Goal: Transaction & Acquisition: Purchase product/service

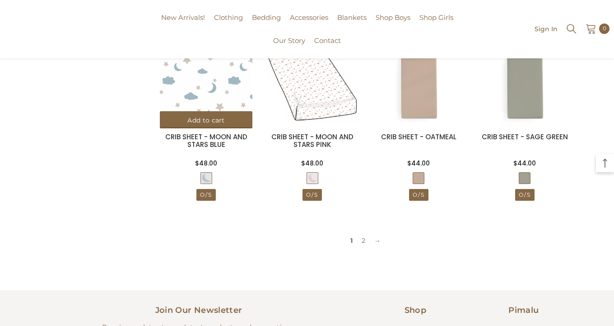
scroll to position [829, 0]
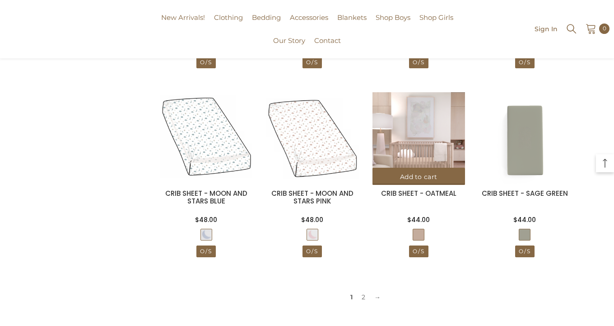
click at [429, 144] on img at bounding box center [418, 138] width 93 height 93
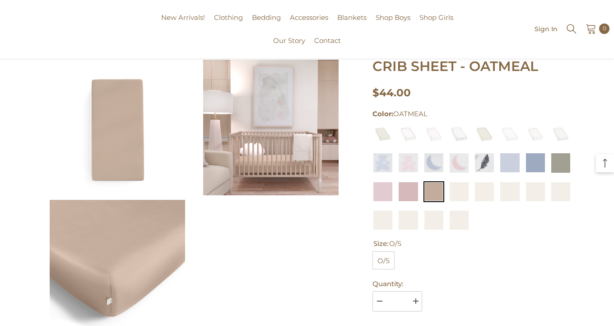
scroll to position [52, 0]
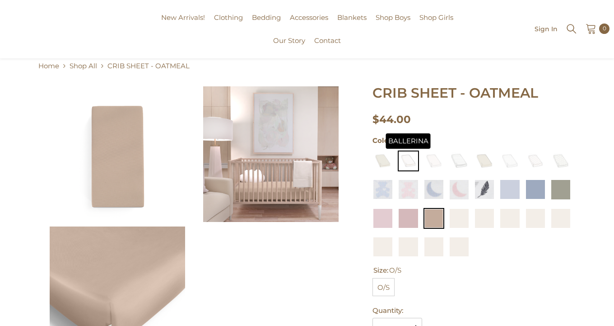
click at [408, 155] on img at bounding box center [408, 160] width 21 height 21
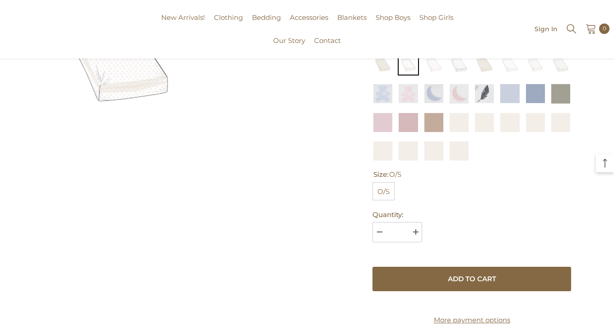
scroll to position [34, 0]
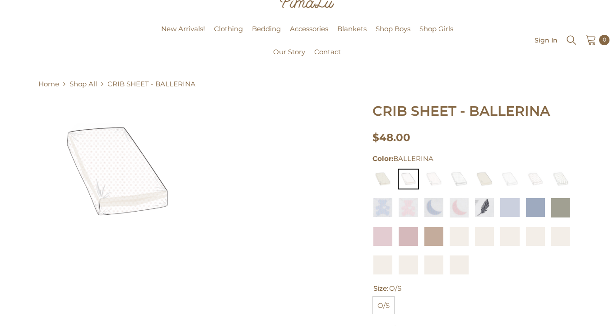
click at [129, 186] on img at bounding box center [117, 171] width 135 height 135
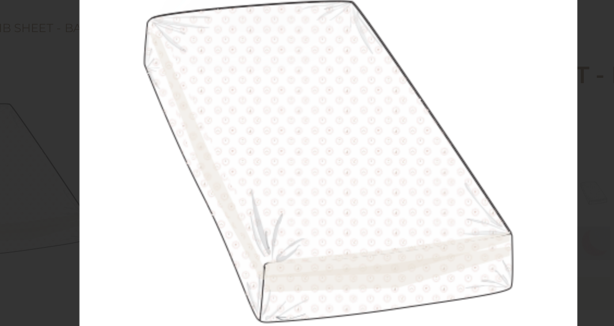
click at [278, 160] on img at bounding box center [307, 163] width 286 height 286
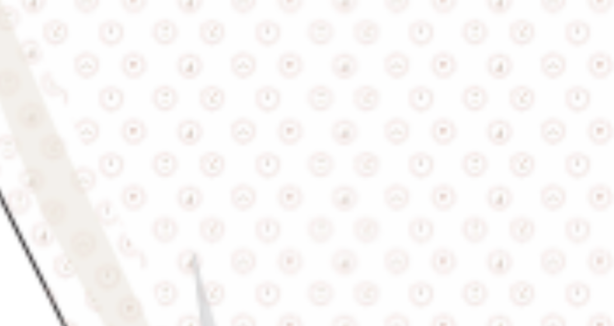
click at [278, 160] on img at bounding box center [371, 169] width 914 height 914
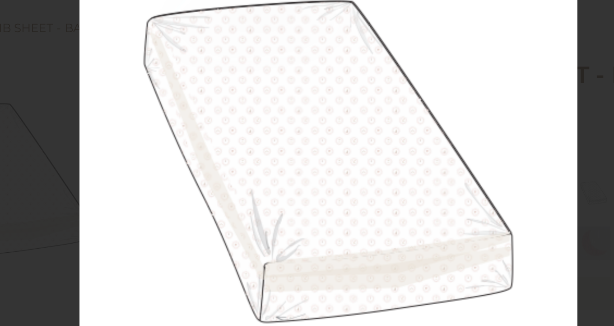
click at [161, 167] on div at bounding box center [307, 163] width 614 height 326
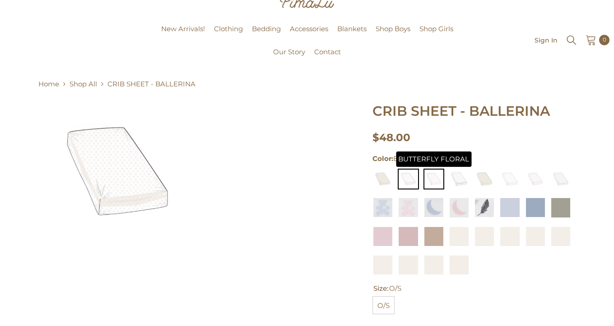
click at [438, 180] on img at bounding box center [434, 178] width 21 height 21
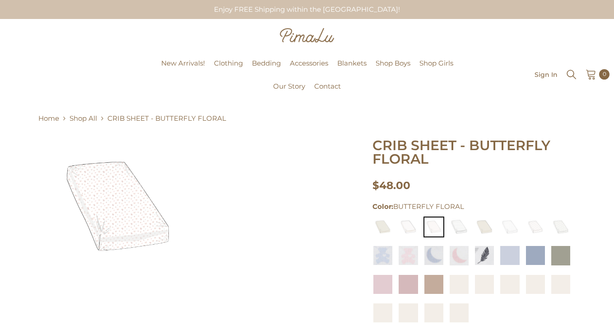
drag, startPoint x: 0, startPoint y: 0, endPoint x: 461, endPoint y: 177, distance: 493.6
click at [461, 177] on div "$48.00 $48.00 Unit price / per" at bounding box center [471, 185] width 199 height 31
click at [482, 177] on div "$48.00 $48.00 Unit price / per" at bounding box center [471, 185] width 199 height 31
click at [481, 230] on img at bounding box center [484, 226] width 21 height 21
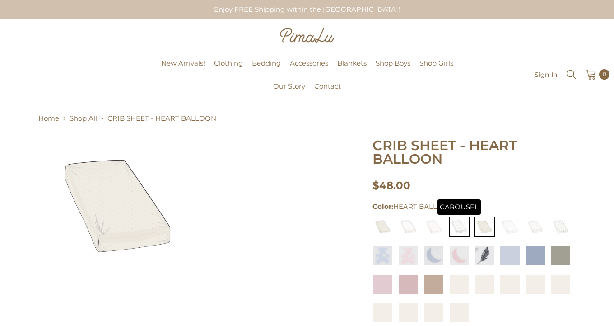
click at [460, 227] on img at bounding box center [459, 226] width 21 height 21
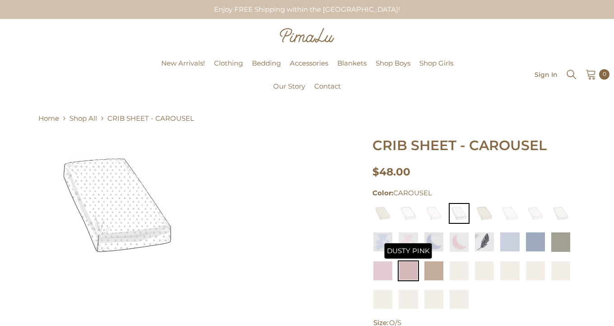
click at [415, 270] on img at bounding box center [408, 270] width 21 height 21
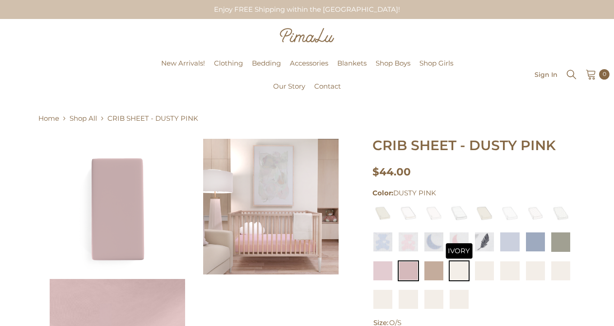
click at [462, 273] on img at bounding box center [459, 270] width 21 height 21
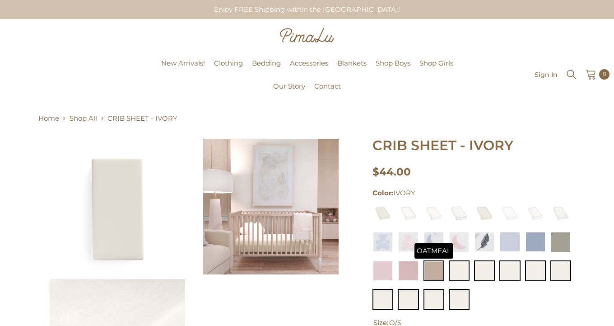
click at [437, 273] on img at bounding box center [434, 270] width 21 height 21
